Goal: Information Seeking & Learning: Check status

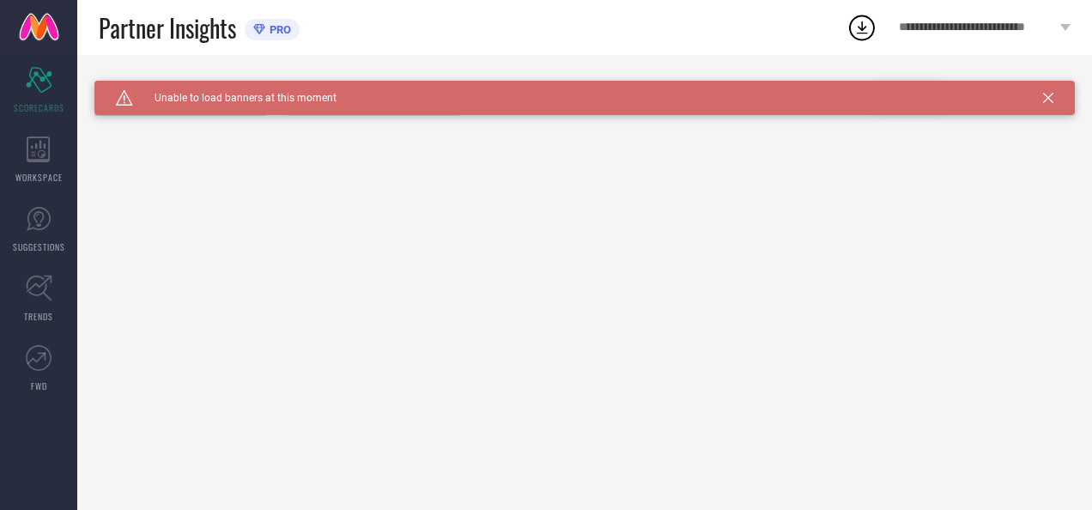
type input "All"
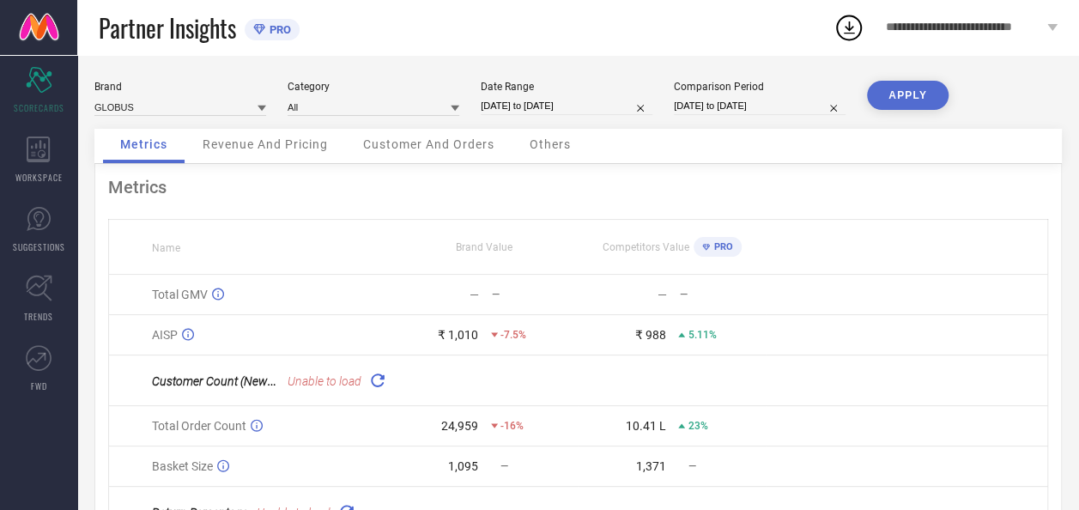
click at [300, 141] on span "Revenue And Pricing" at bounding box center [265, 144] width 125 height 14
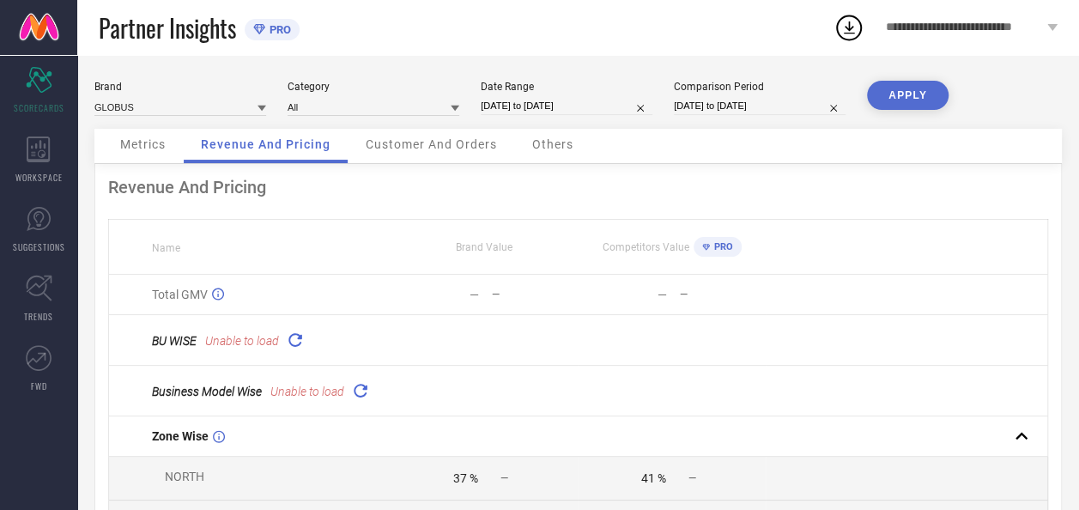
click at [143, 150] on span "Metrics" at bounding box center [142, 144] width 45 height 14
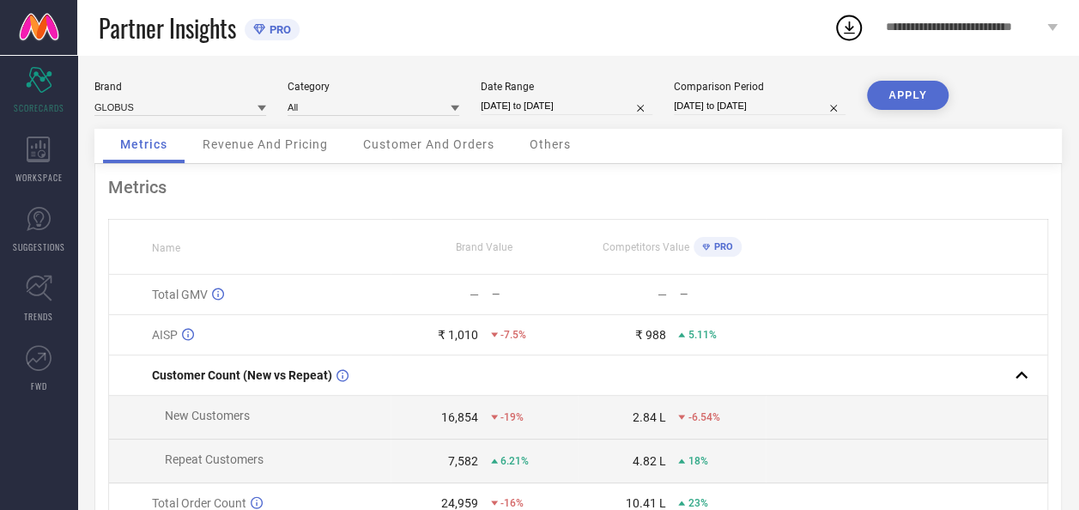
click at [572, 156] on div "Others" at bounding box center [551, 146] width 76 height 34
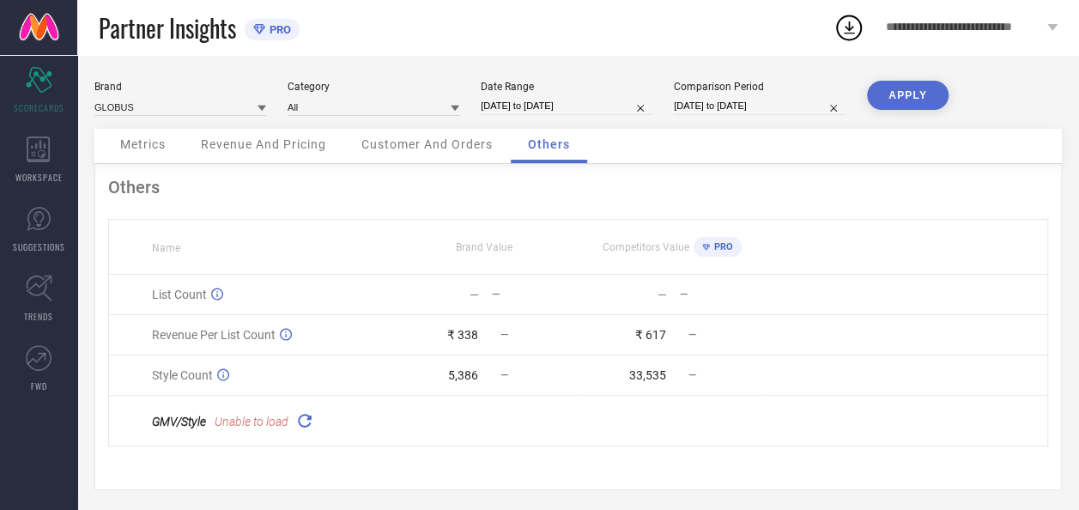
click at [229, 119] on div "Brand GLOBUS Category All Date Range 05-09-2025 to 05-10-2025 Comparison Period…" at bounding box center [578, 105] width 968 height 48
click at [239, 149] on span "Revenue And Pricing" at bounding box center [263, 144] width 125 height 14
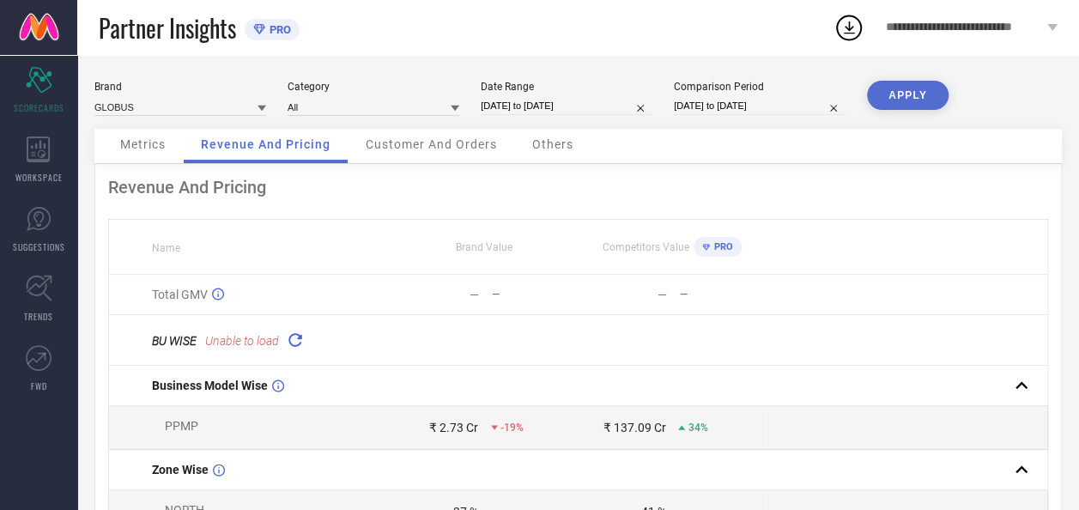
click at [295, 337] on icon at bounding box center [295, 340] width 20 height 20
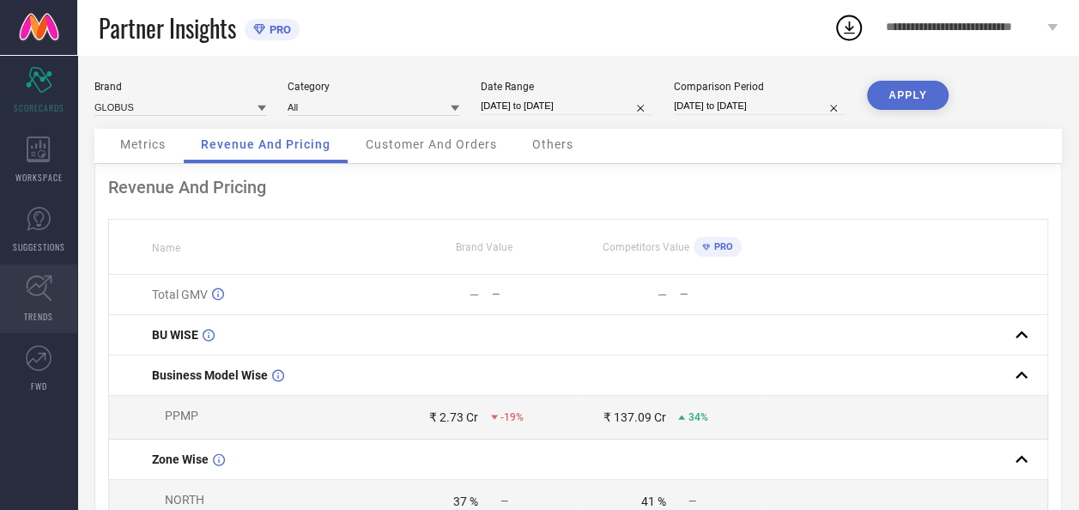
click at [29, 329] on link "TRENDS" at bounding box center [38, 298] width 77 height 69
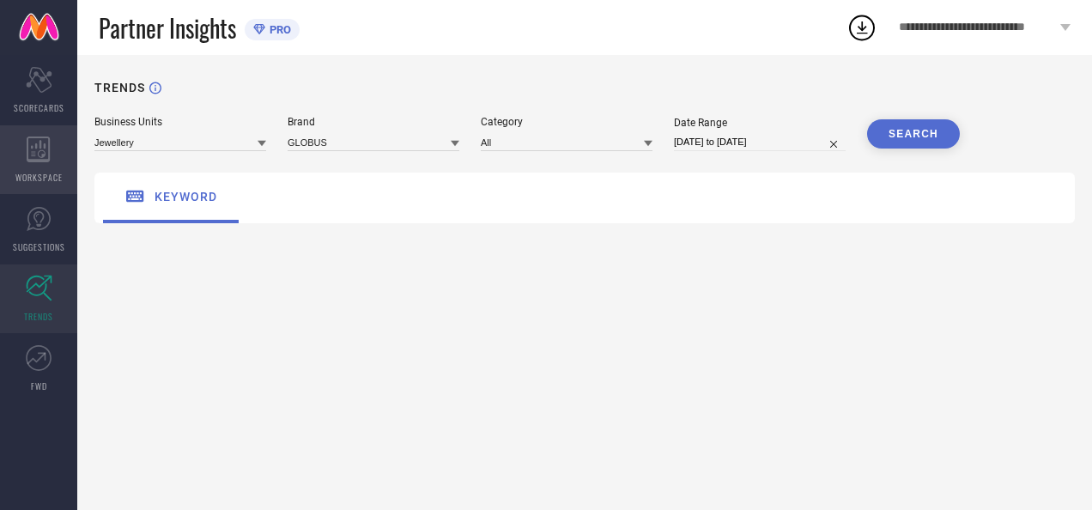
click at [52, 167] on div "WORKSPACE" at bounding box center [38, 159] width 77 height 69
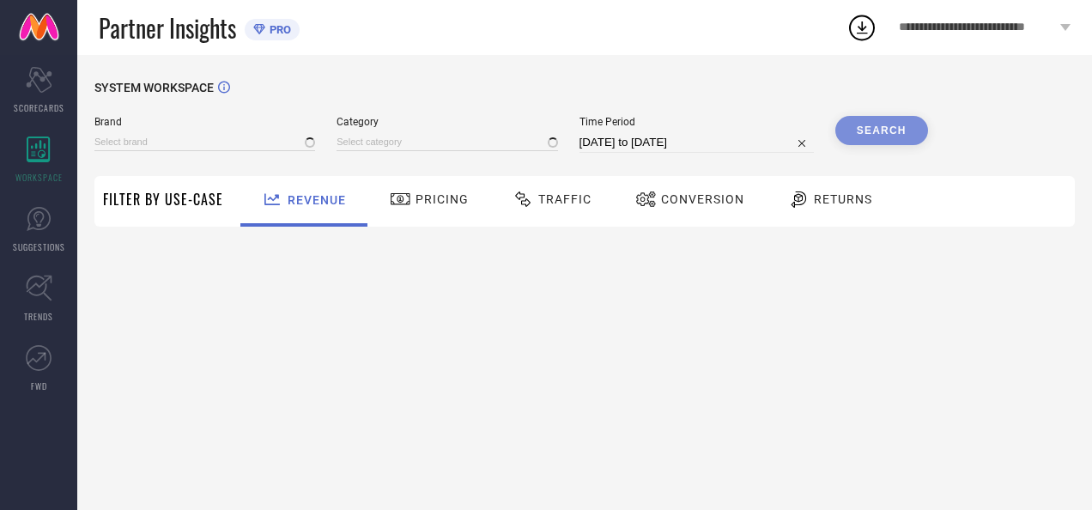
type input "GLOBUS"
type input "All"
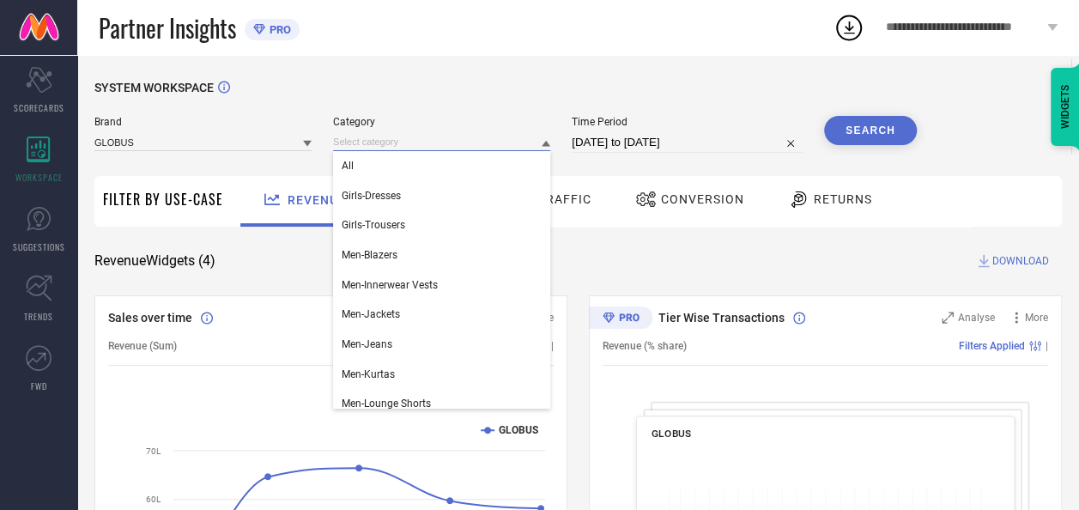
click at [403, 148] on input at bounding box center [441, 142] width 217 height 18
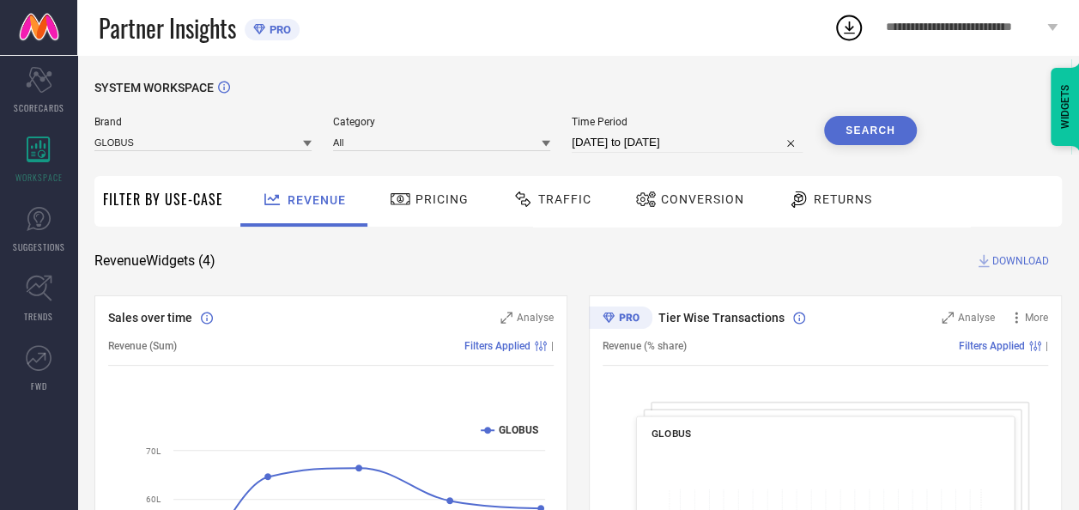
click at [549, 146] on icon at bounding box center [546, 143] width 9 height 9
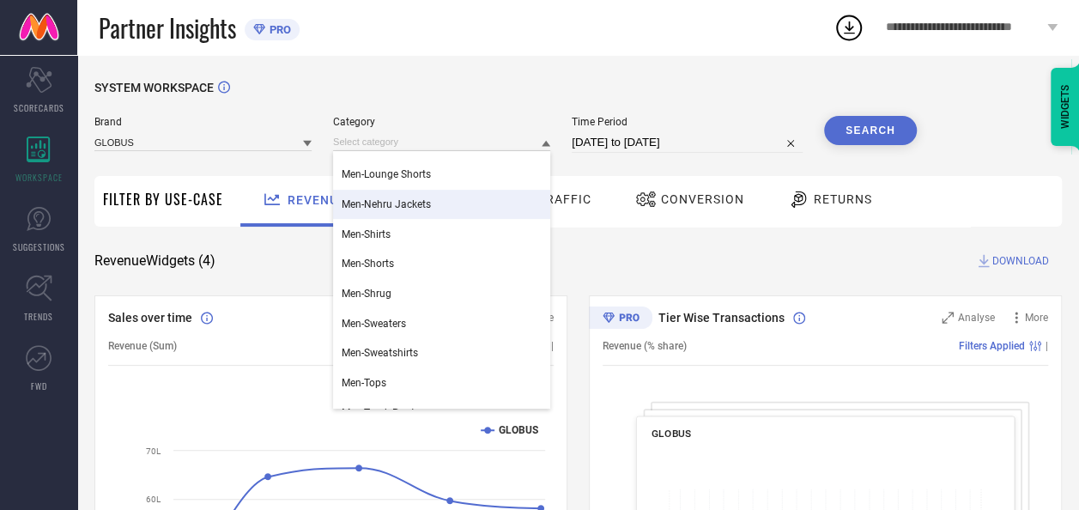
scroll to position [173, 0]
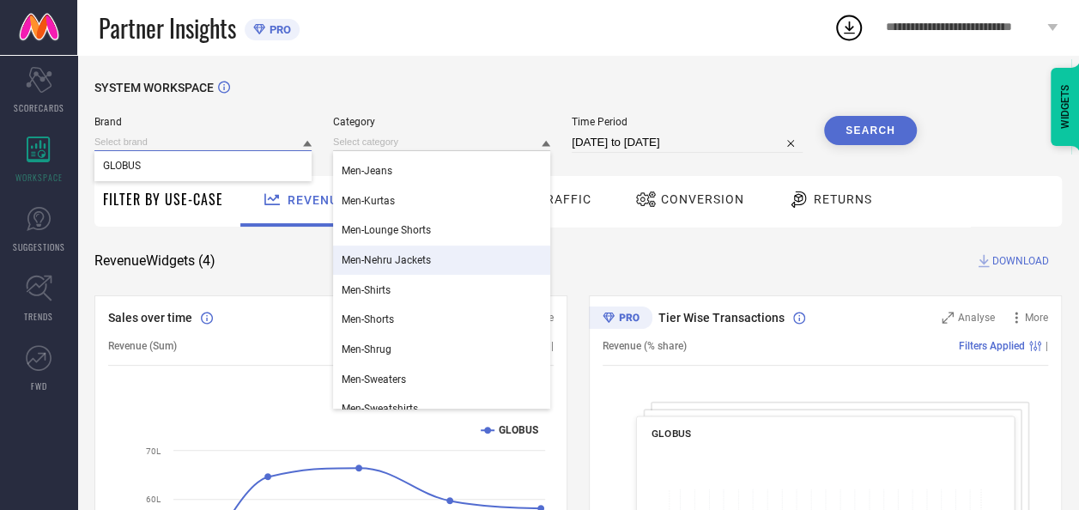
click at [201, 147] on input at bounding box center [202, 142] width 217 height 18
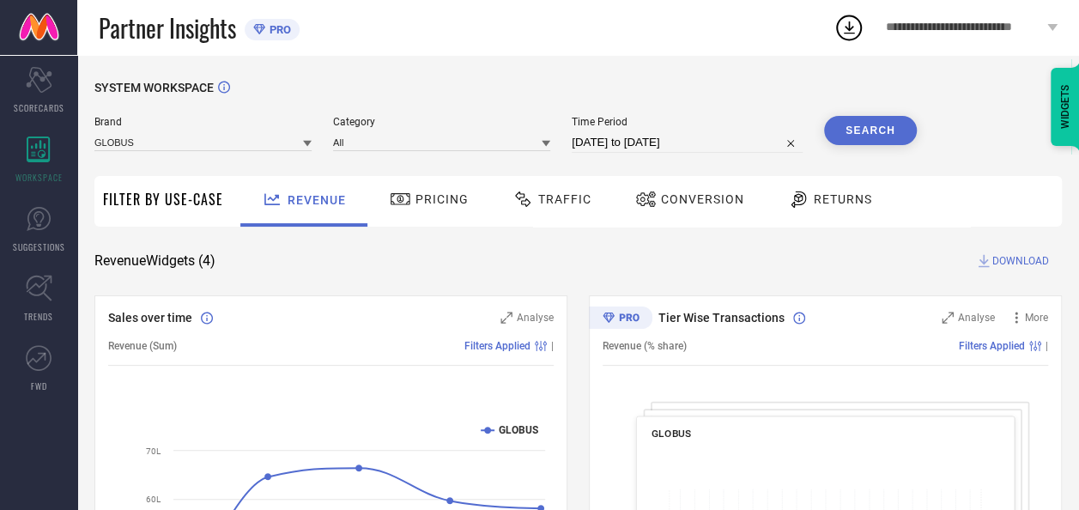
click at [312, 144] on icon at bounding box center [307, 143] width 9 height 9
click at [179, 205] on span "Filter By Use-Case" at bounding box center [163, 199] width 120 height 21
click at [422, 220] on div "Pricing" at bounding box center [429, 201] width 122 height 51
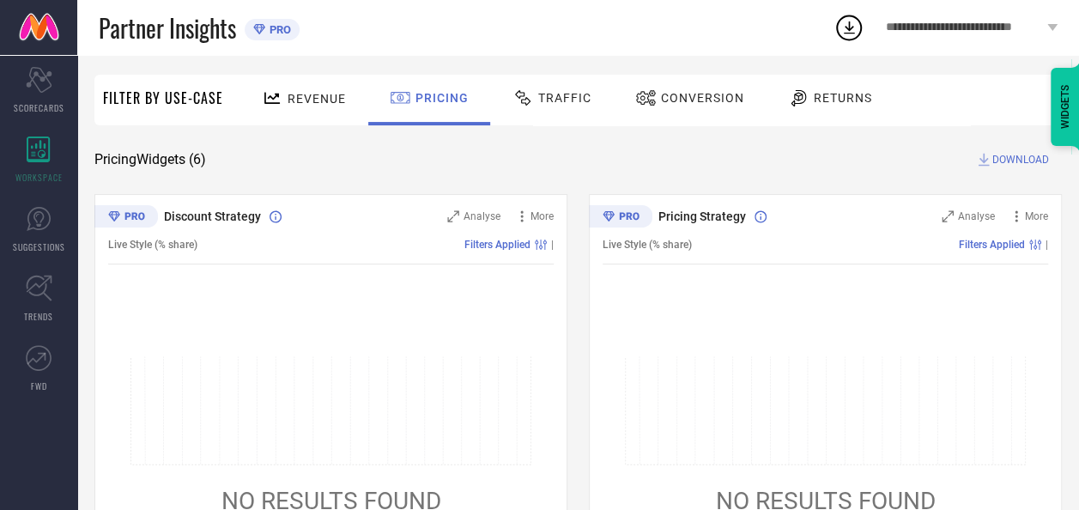
scroll to position [0, 0]
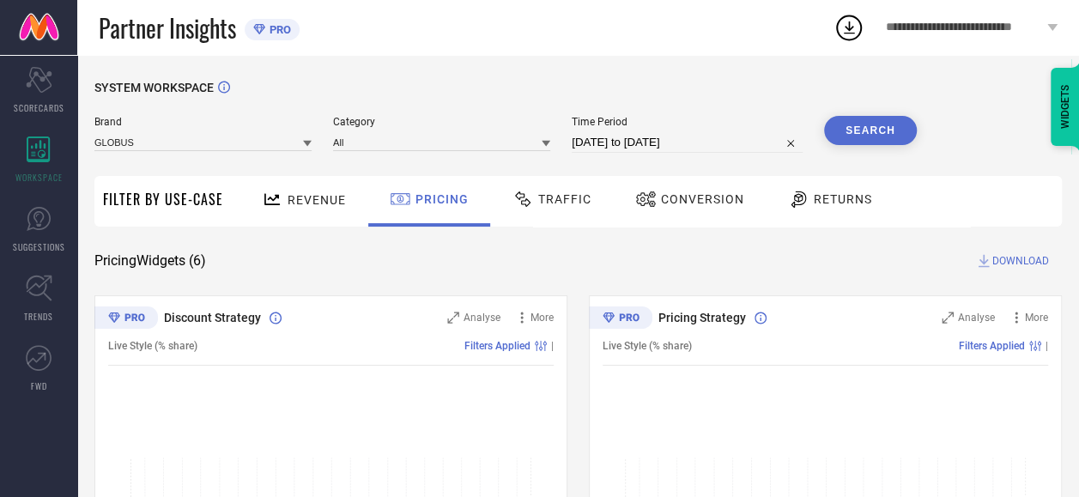
select select "8"
select select "2025"
select select "9"
select select "2025"
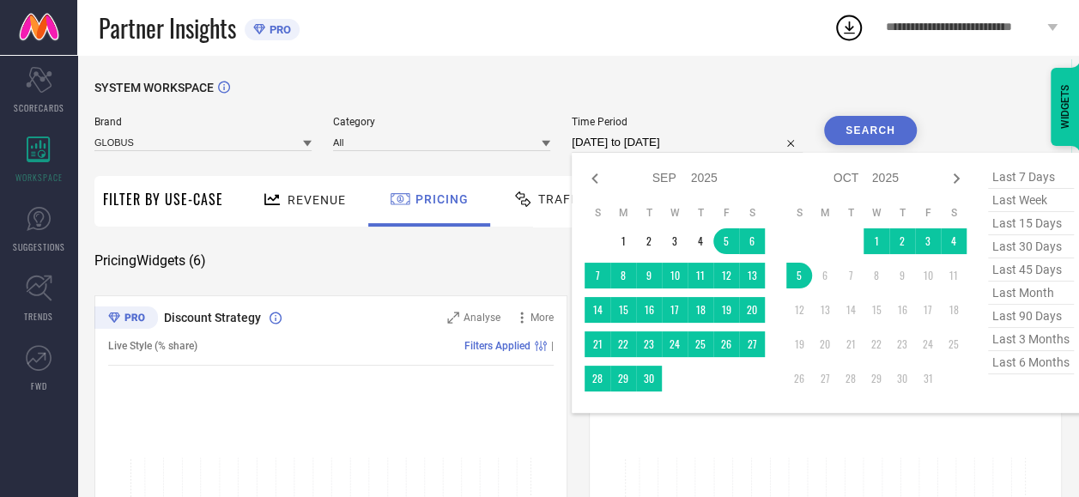
click at [701, 141] on input "[DATE] to [DATE]" at bounding box center [687, 142] width 231 height 21
click at [596, 181] on icon at bounding box center [594, 178] width 6 height 10
select select "7"
select select "2025"
select select "8"
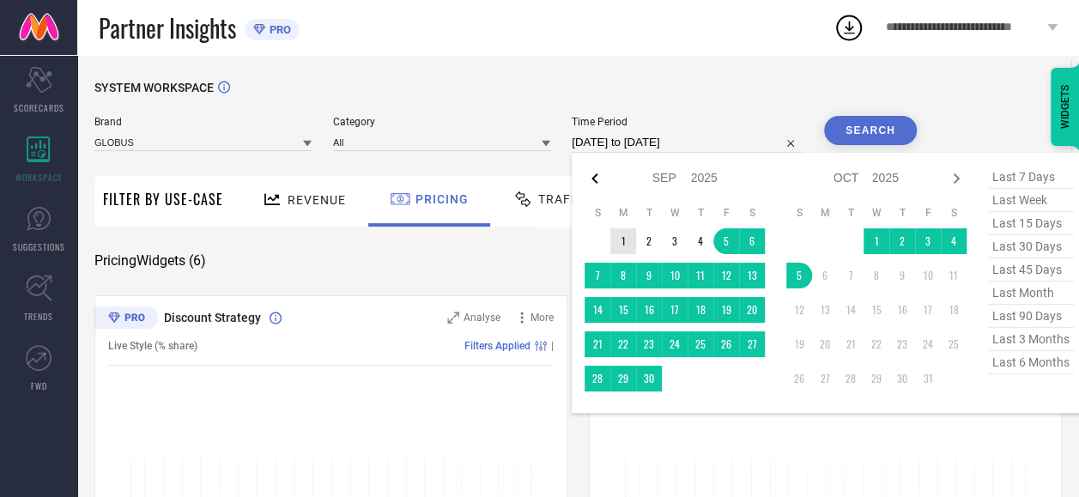
select select "2025"
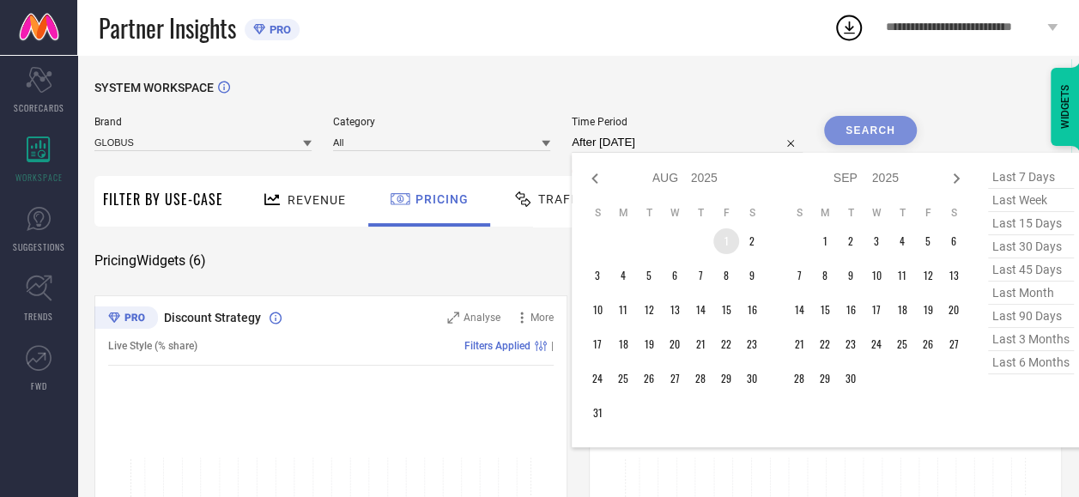
click at [728, 245] on td "1" at bounding box center [726, 241] width 26 height 26
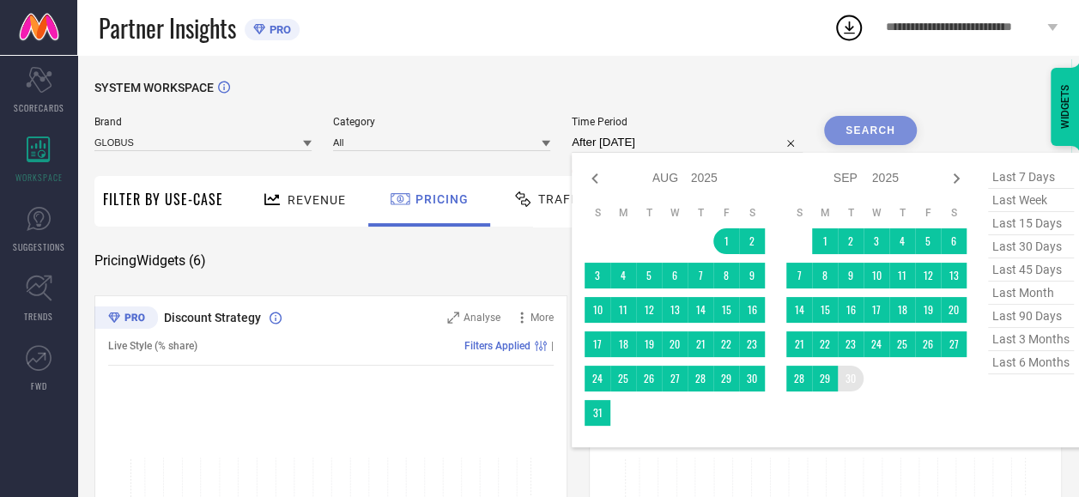
type input "01-08-2025 to 30-09-2025"
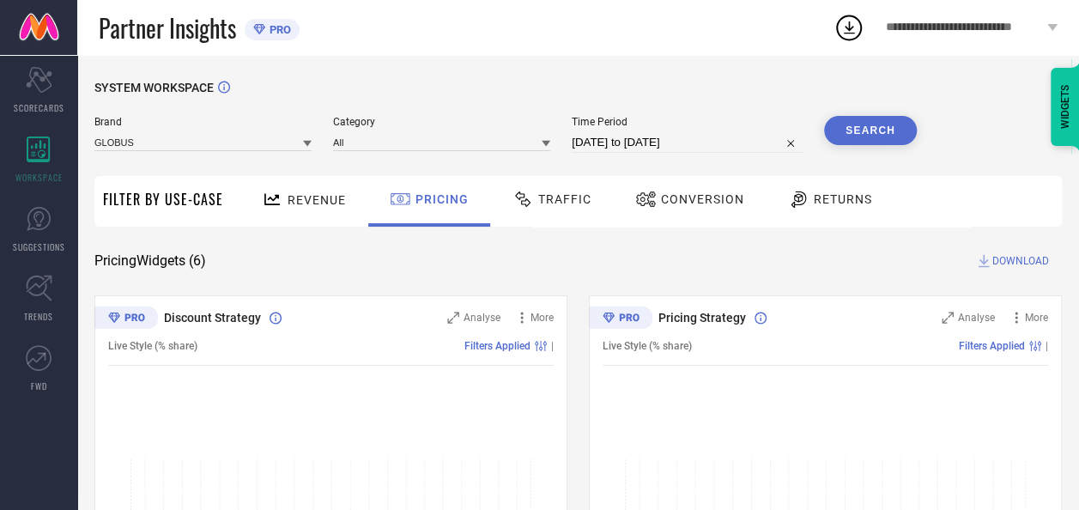
click at [884, 118] on button "Search" at bounding box center [870, 130] width 93 height 29
click at [563, 209] on div "Traffic" at bounding box center [552, 199] width 88 height 29
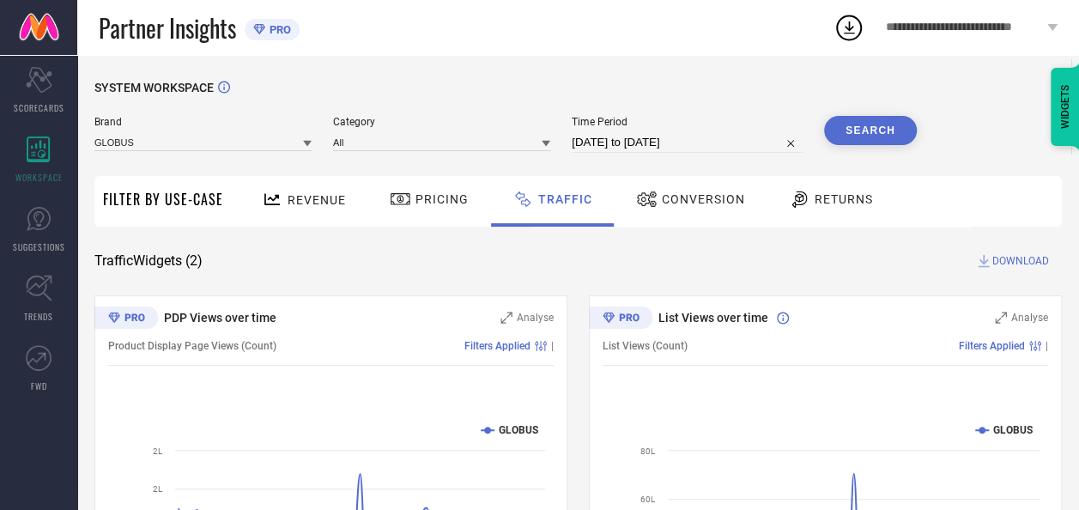
click at [647, 209] on icon at bounding box center [646, 199] width 21 height 21
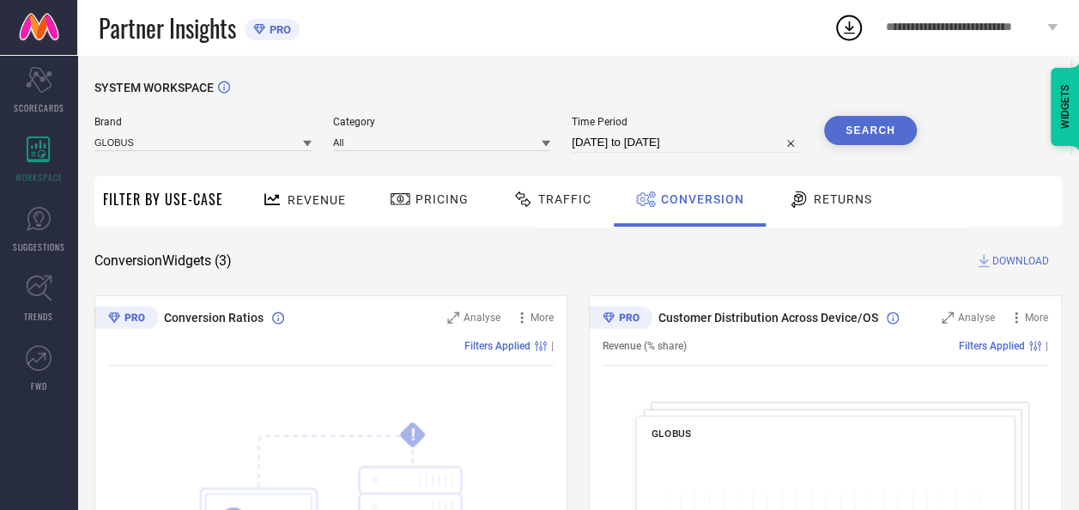
click at [179, 203] on span "Filter By Use-Case" at bounding box center [163, 199] width 120 height 21
click at [48, 95] on div "Scorecard SCORECARDS" at bounding box center [38, 90] width 77 height 69
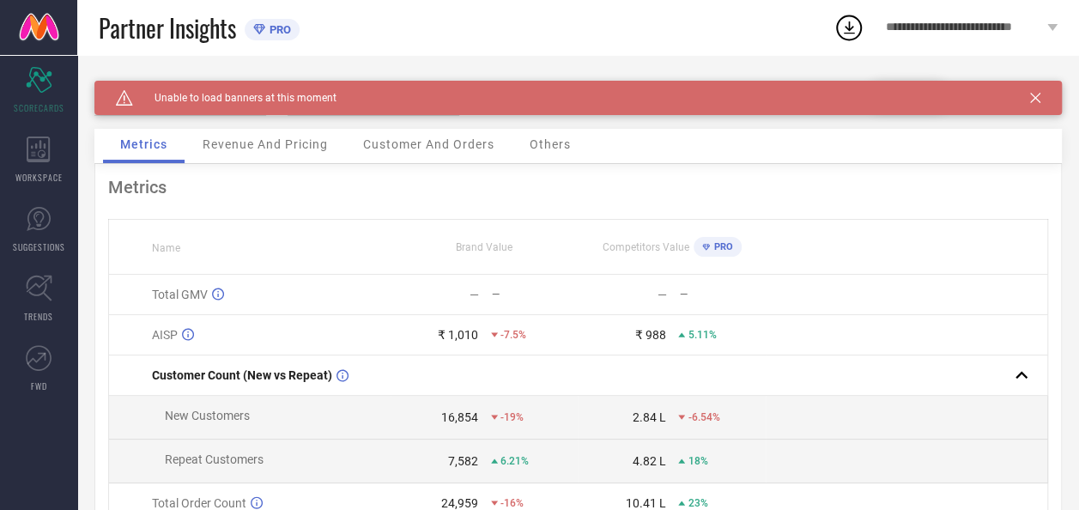
click at [561, 144] on span "Others" at bounding box center [550, 144] width 41 height 14
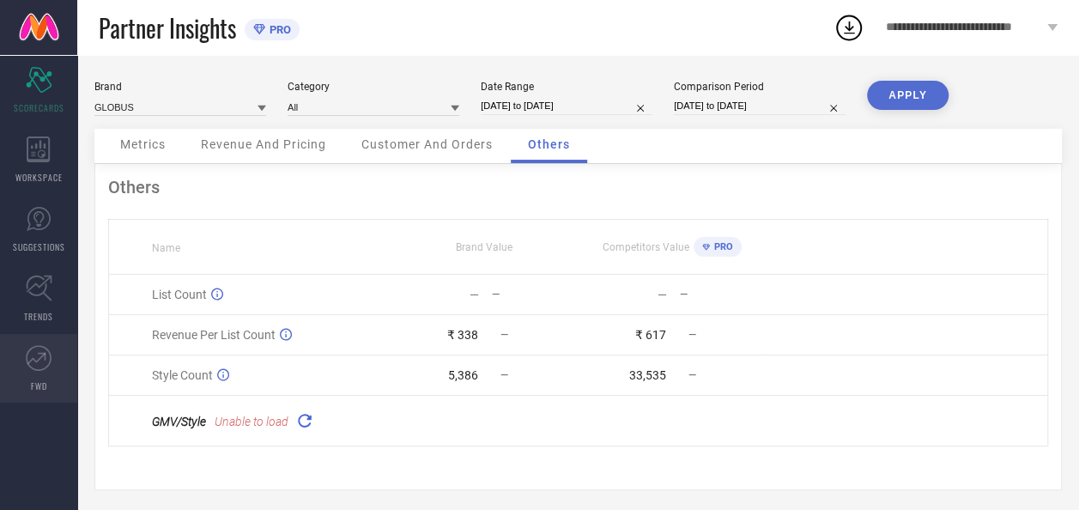
click at [57, 379] on link "FWD" at bounding box center [38, 368] width 77 height 69
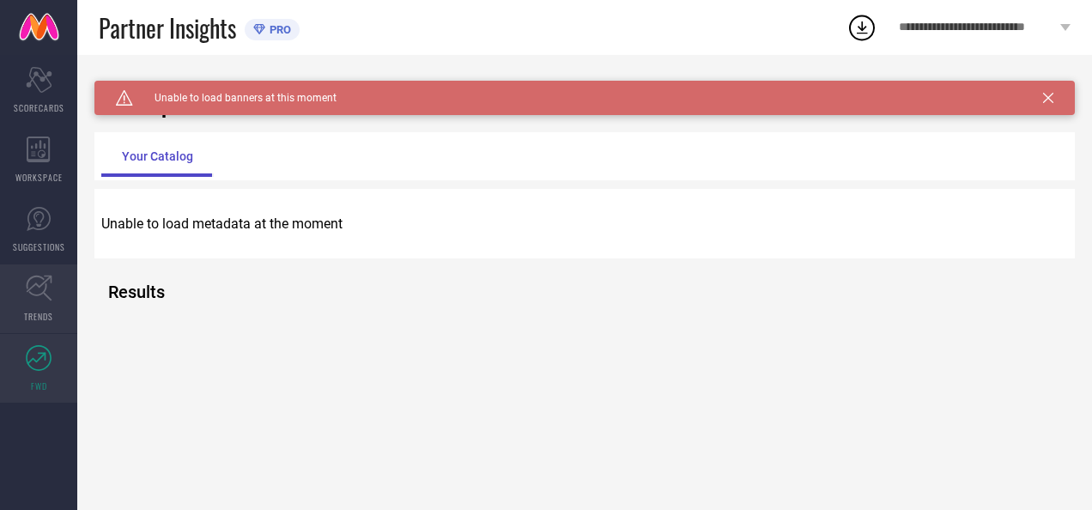
click at [34, 318] on span "TRENDS" at bounding box center [38, 316] width 29 height 13
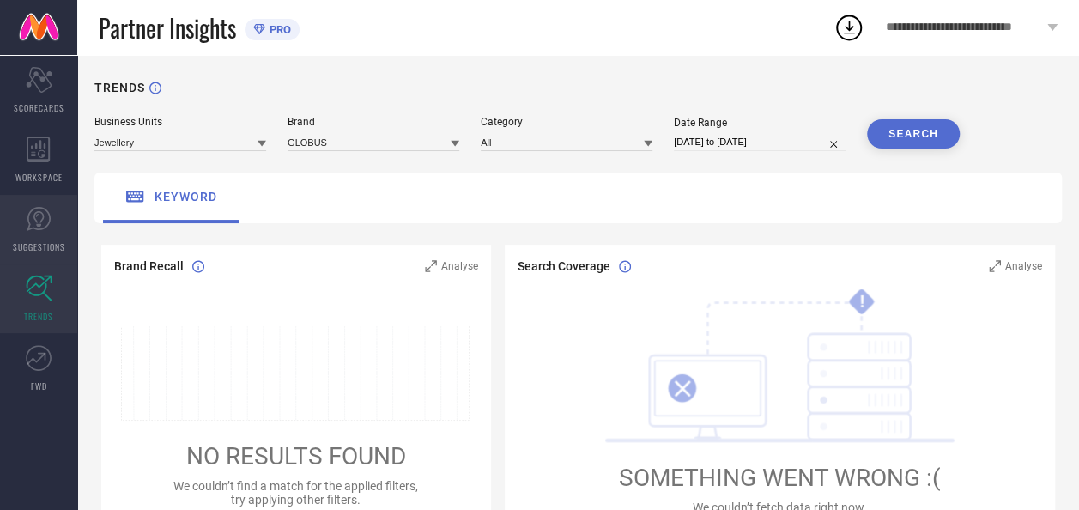
click at [45, 216] on icon at bounding box center [39, 219] width 26 height 26
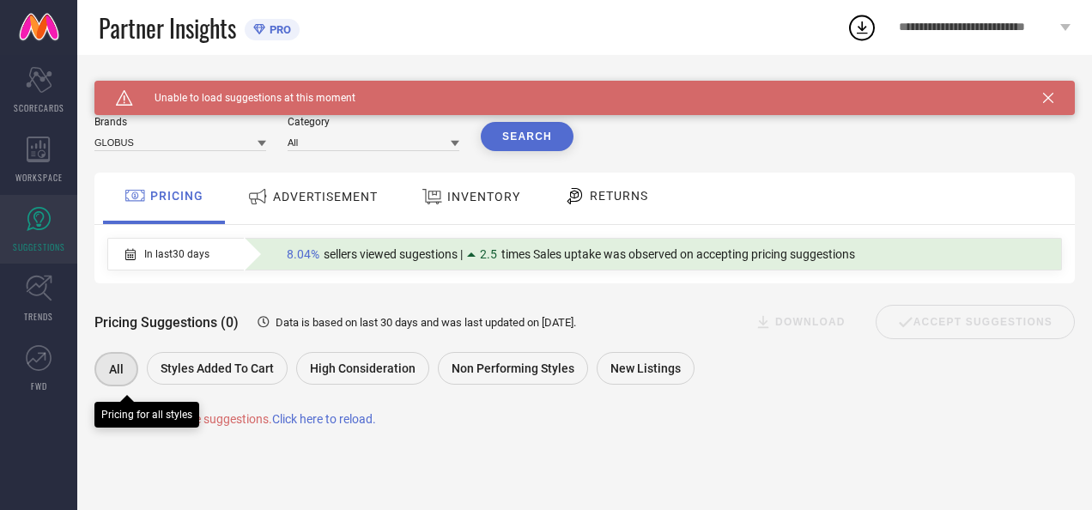
click at [106, 373] on div "All" at bounding box center [116, 369] width 44 height 34
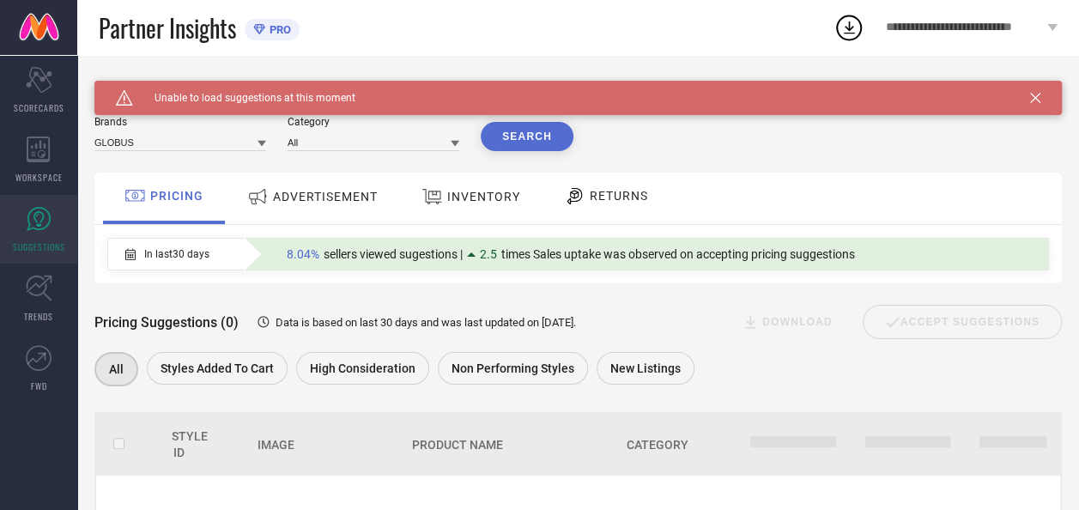
scroll to position [181, 0]
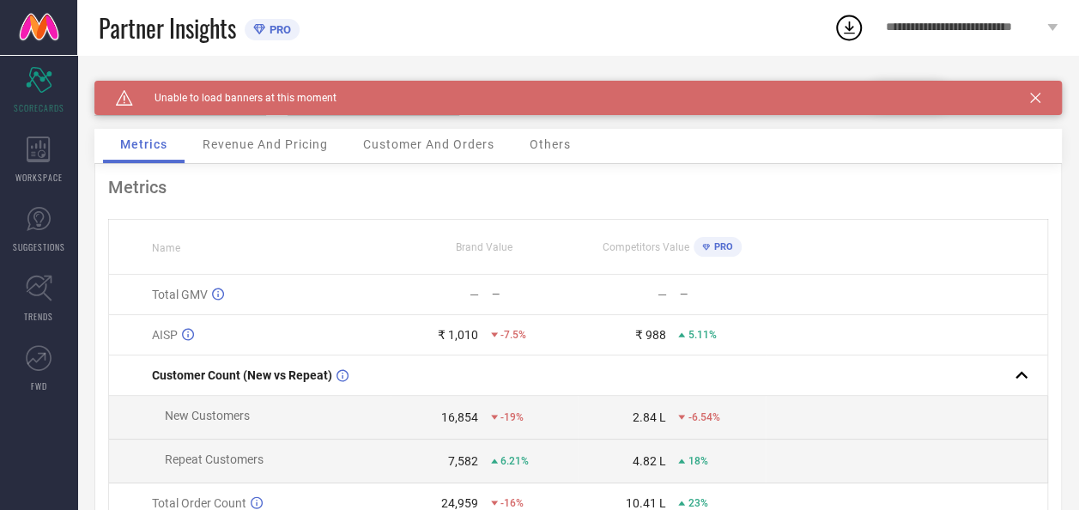
click at [241, 141] on span "Revenue And Pricing" at bounding box center [265, 144] width 125 height 14
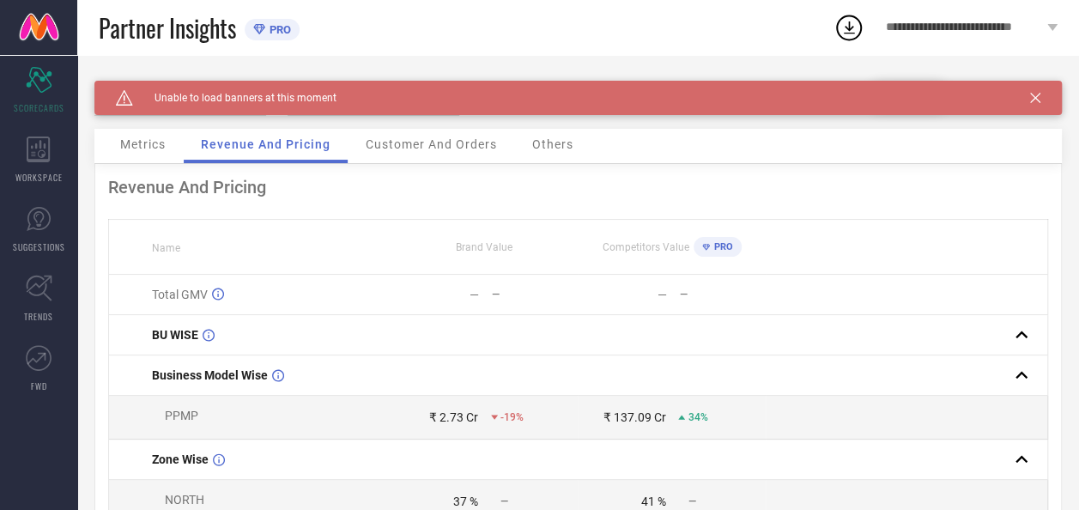
click at [429, 147] on span "Customer And Orders" at bounding box center [431, 144] width 131 height 14
